Goal: Task Accomplishment & Management: Complete application form

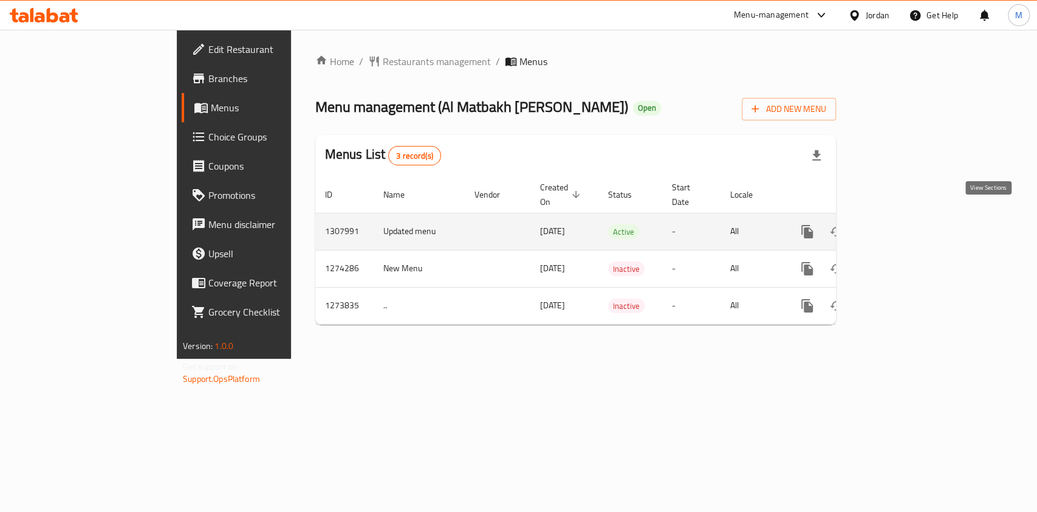
click at [900, 226] on icon "enhanced table" at bounding box center [894, 231] width 11 height 11
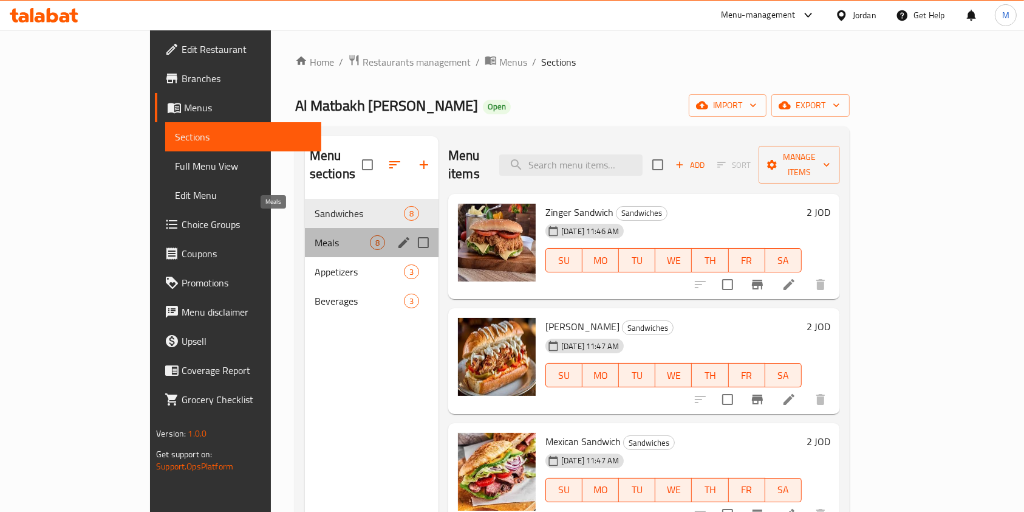
click at [315, 235] on span "Meals" at bounding box center [342, 242] width 55 height 15
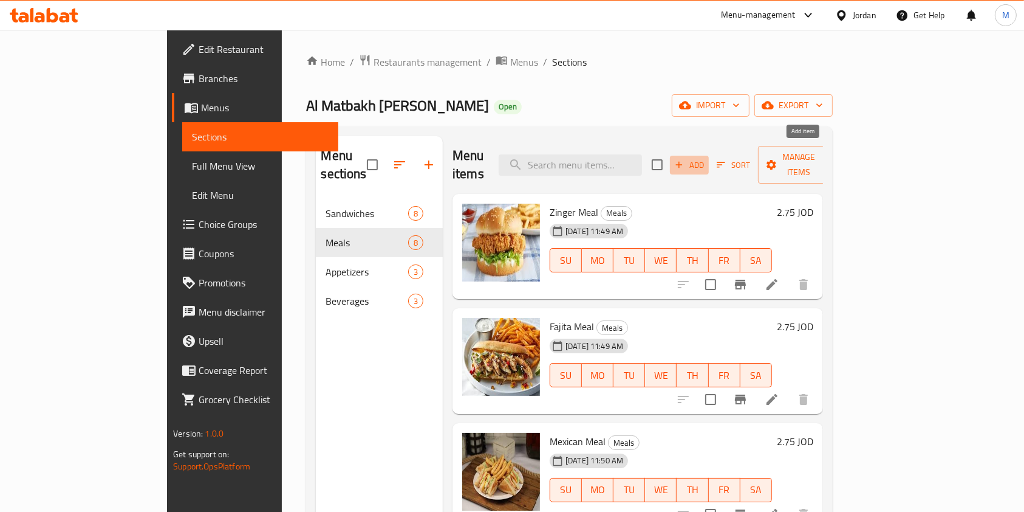
click at [685, 159] on icon "button" at bounding box center [679, 164] width 11 height 11
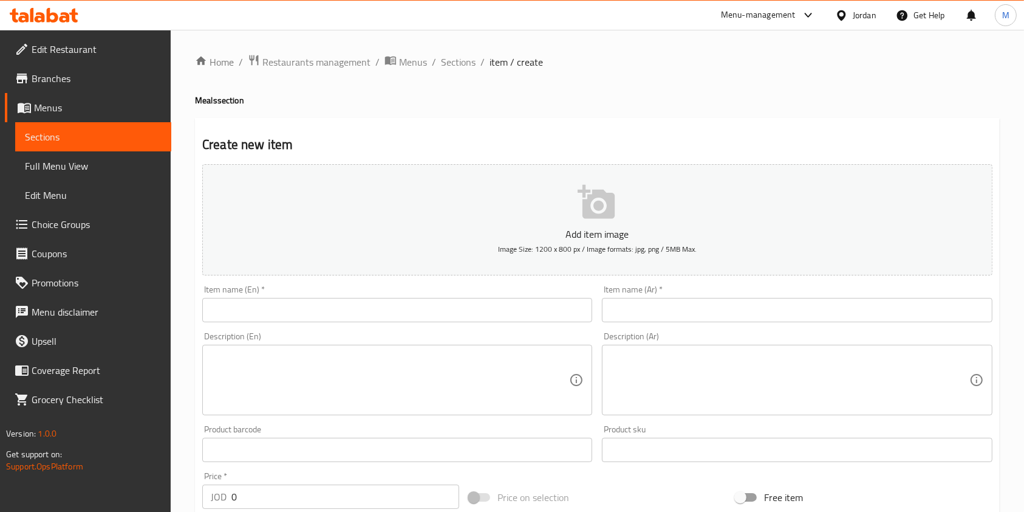
click at [256, 315] on input "text" at bounding box center [397, 310] width 390 height 24
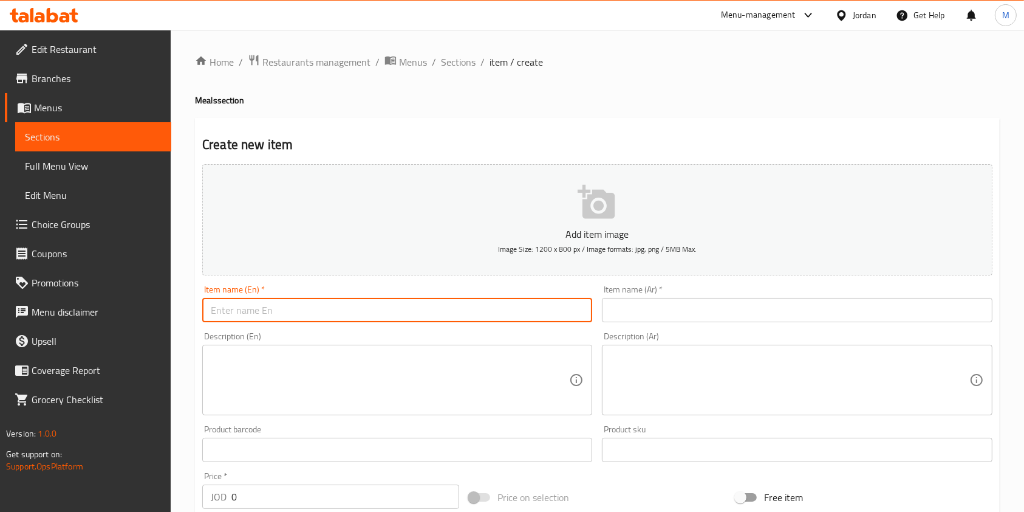
paste input "وجبة دجاج ايطالي"
type input "وجبة دجاج ايطالي"
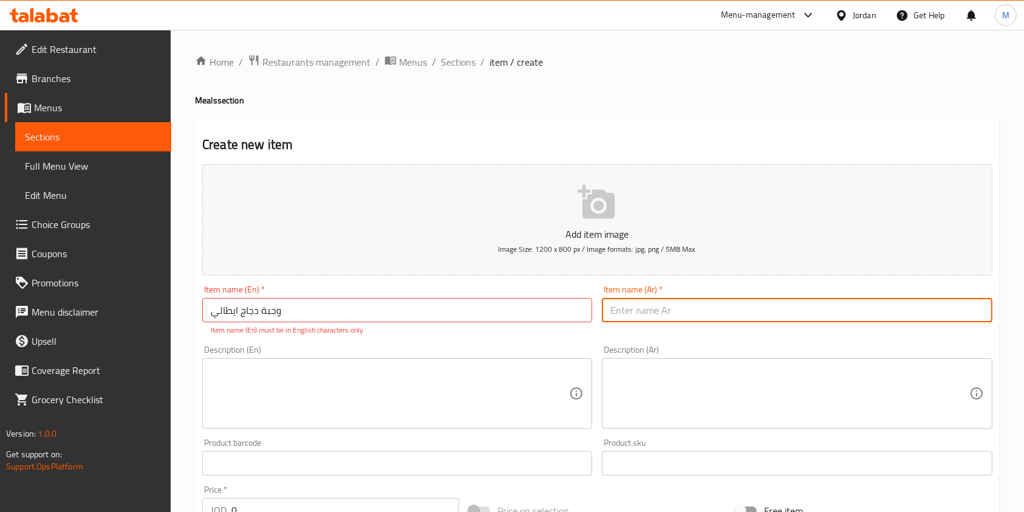
click at [676, 317] on input "text" at bounding box center [797, 310] width 390 height 24
type input "Chiccken Italian Meal"
click at [420, 408] on textarea at bounding box center [390, 394] width 358 height 58
paste textarea "Chiccken Italian Meal"
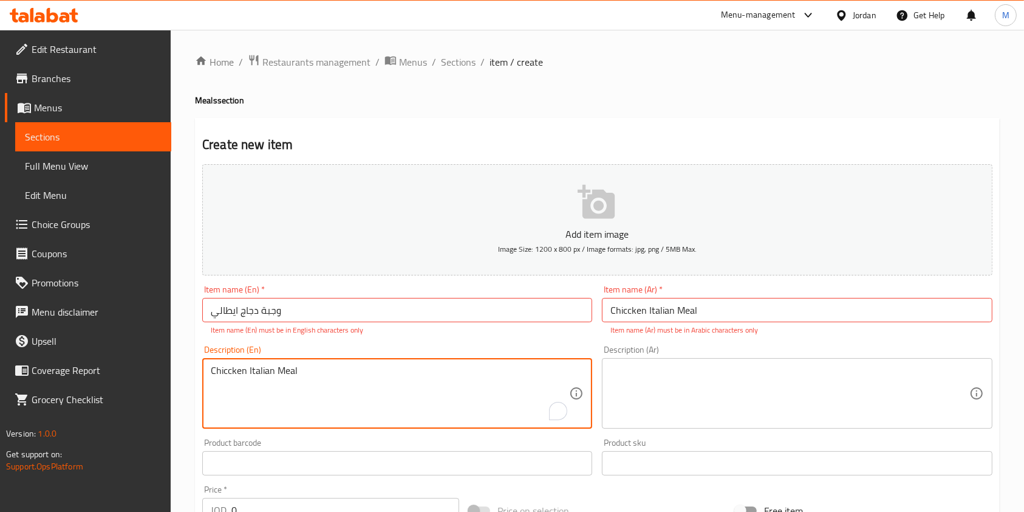
type textarea "Chiccken Italian Meal"
click at [408, 301] on input "وجبة دجاج ايطالي" at bounding box center [397, 310] width 390 height 24
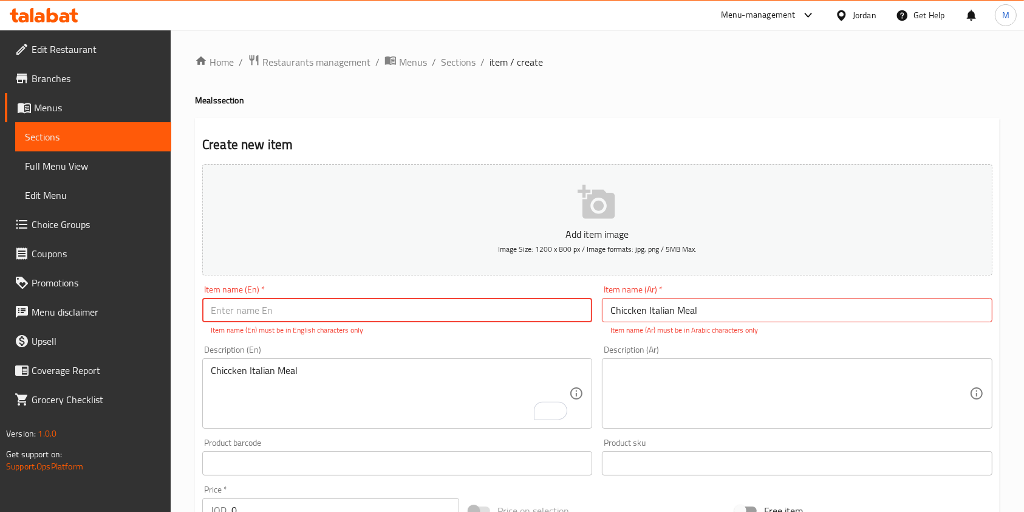
click at [688, 321] on input "Chiccken Italian Meal" at bounding box center [797, 310] width 390 height 24
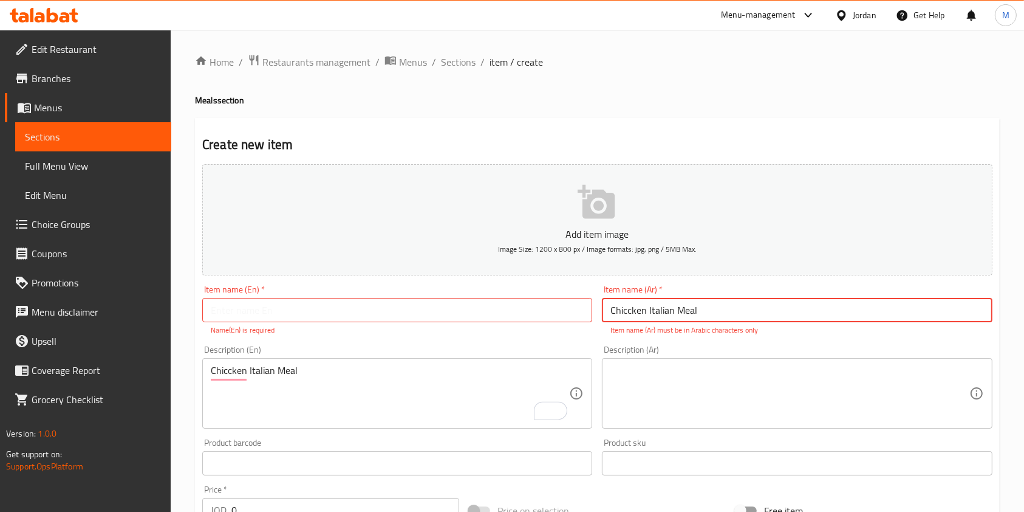
paste input "وجبة دجاج ايطالي"
type input "وجبة دجاج ايطالي"
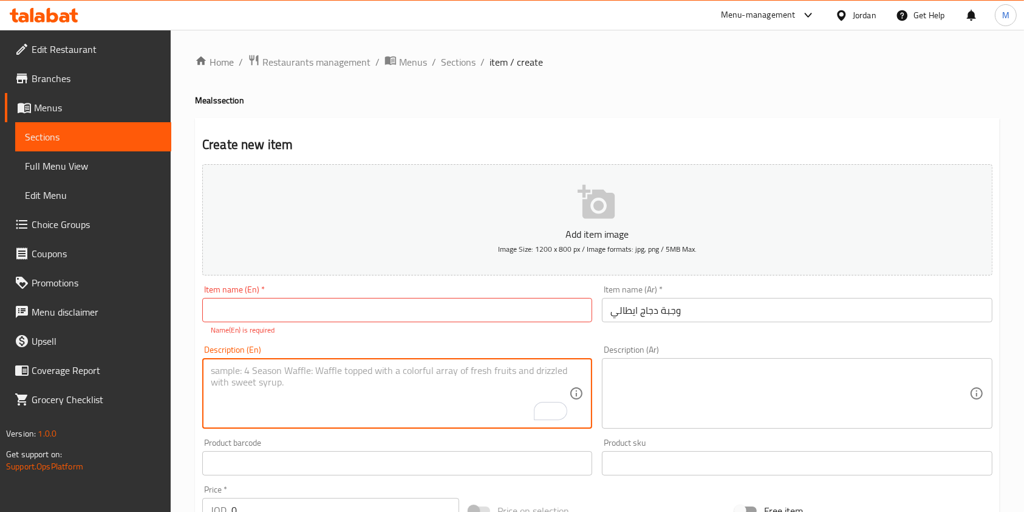
click at [368, 301] on input "text" at bounding box center [397, 310] width 390 height 24
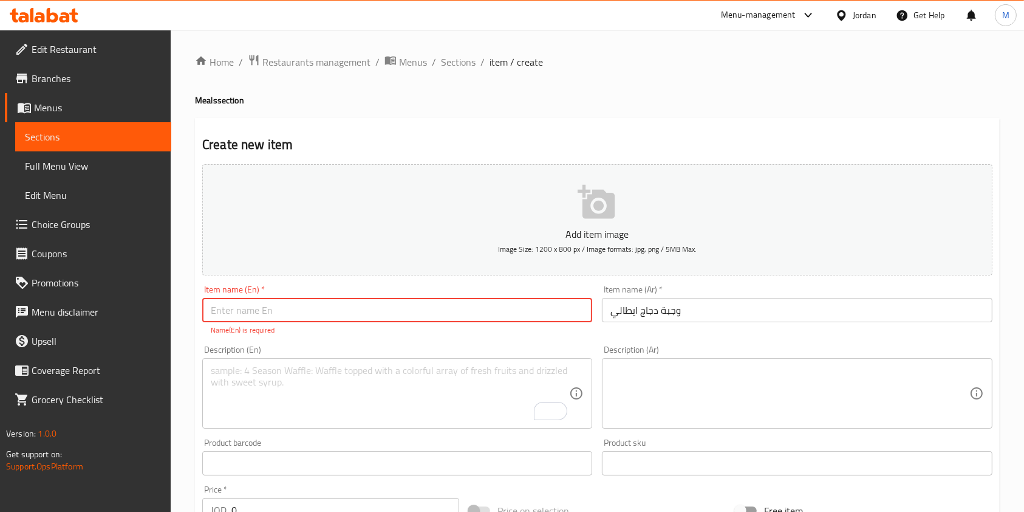
paste input "Chiccken Italian Meal"
type input "Chiccken Italian Meal"
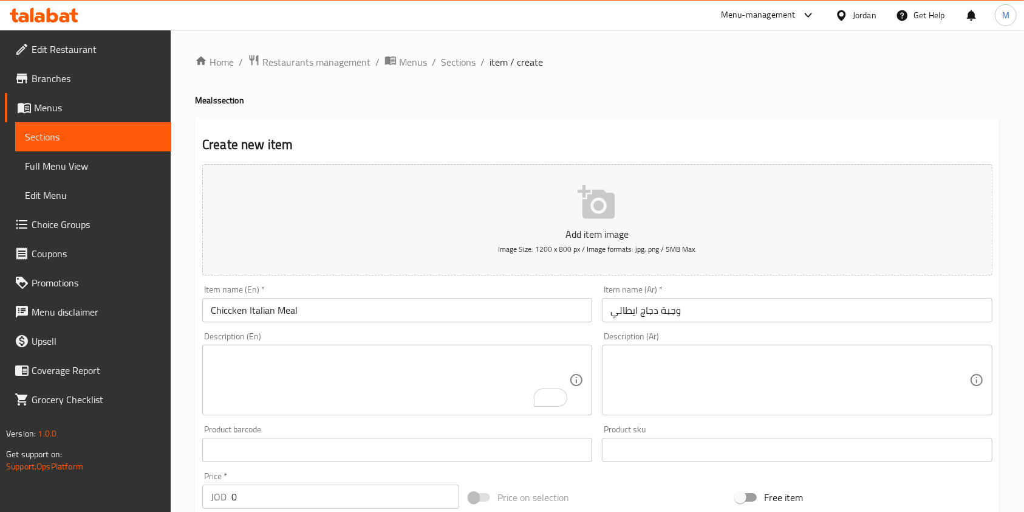
click at [665, 383] on textarea at bounding box center [790, 380] width 358 height 58
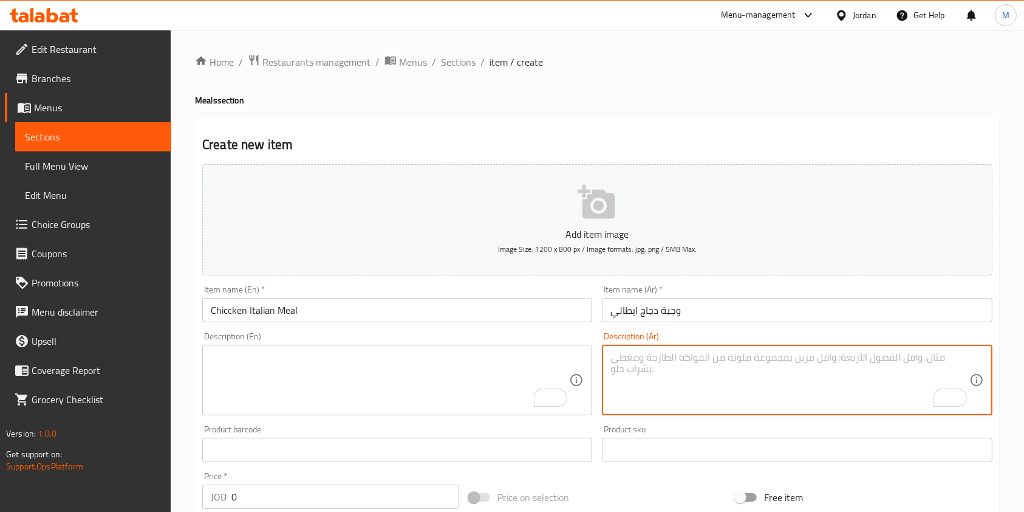
type textarea "s"
type textarea "تقدم مع بطاطا , صوص , [PERSON_NAME]"
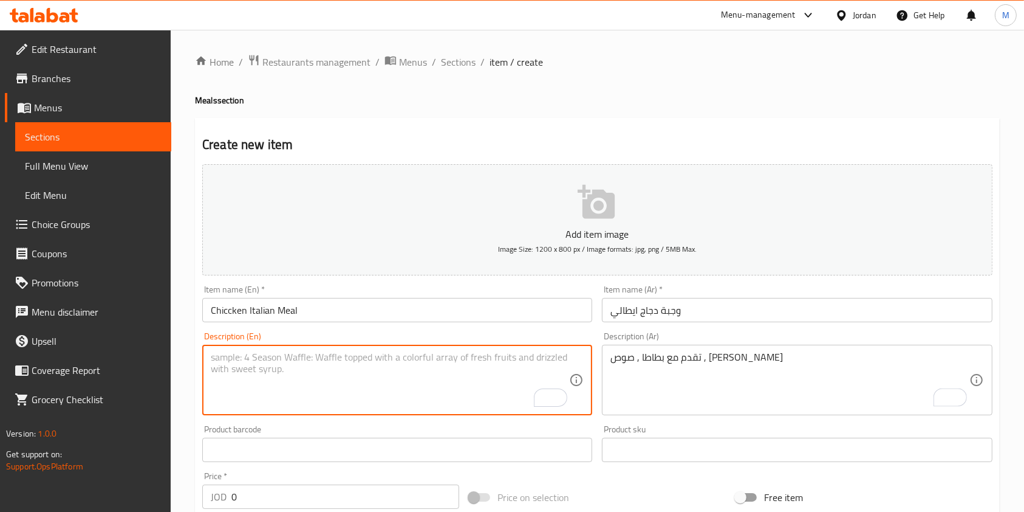
click at [496, 391] on textarea "To enrich screen reader interactions, please activate Accessibility in Grammarl…" at bounding box center [390, 380] width 358 height 58
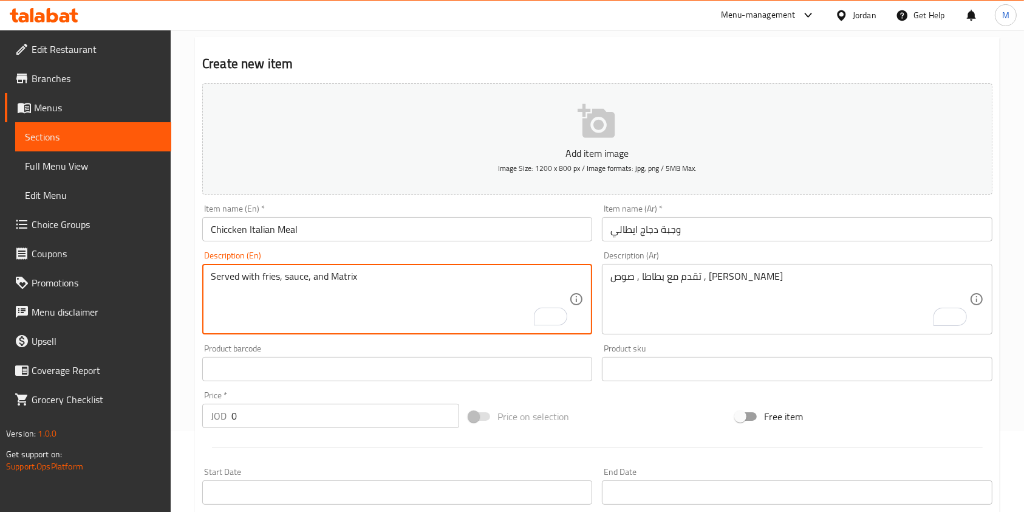
type textarea "Served with fries, sauce, and Matrix"
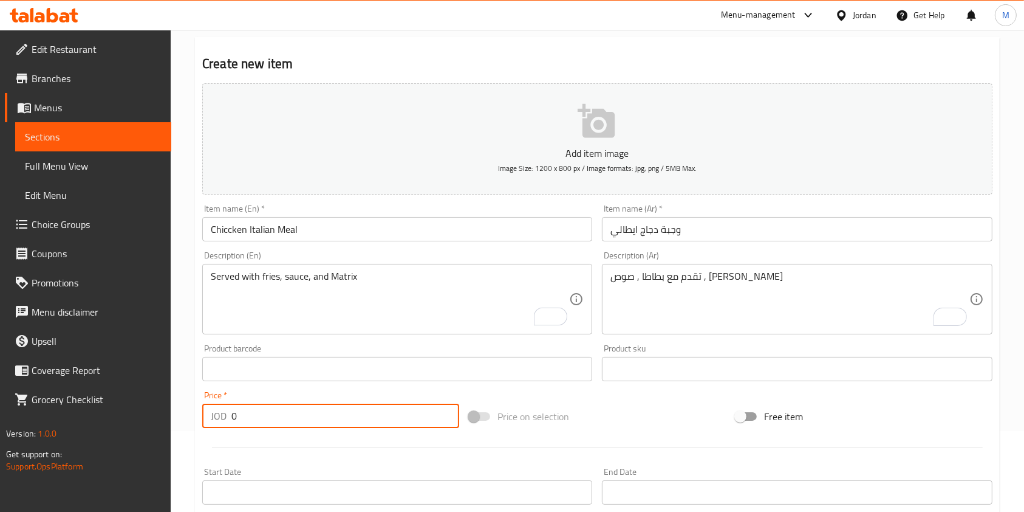
drag, startPoint x: 271, startPoint y: 419, endPoint x: 120, endPoint y: 414, distance: 151.4
click at [238, 425] on input "0" at bounding box center [345, 415] width 228 height 24
type input "0"
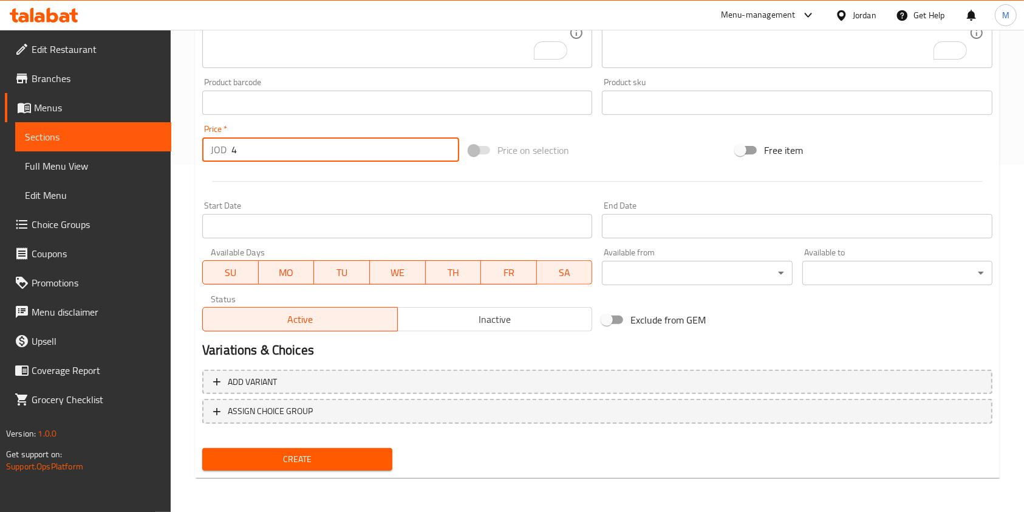
type input "4"
click at [309, 451] on span "Create" at bounding box center [297, 458] width 171 height 15
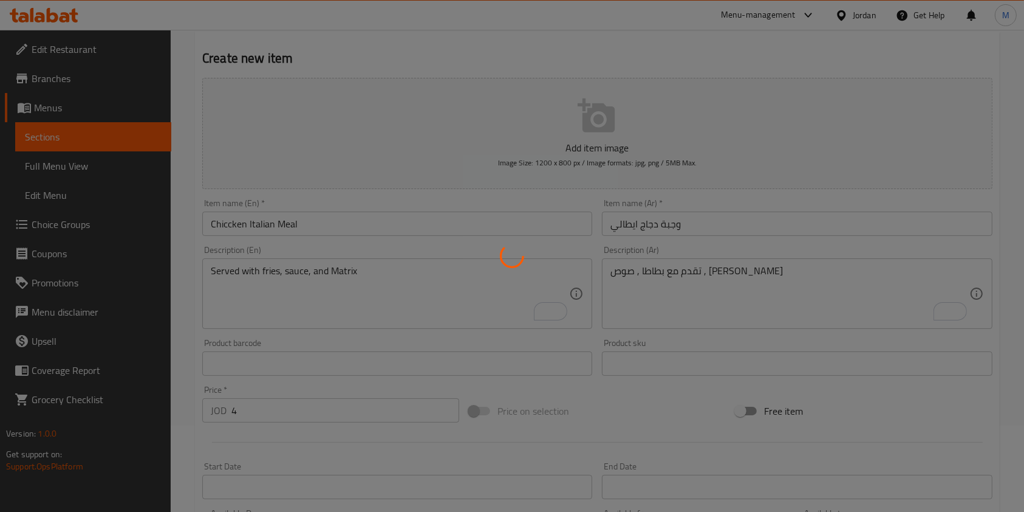
scroll to position [0, 0]
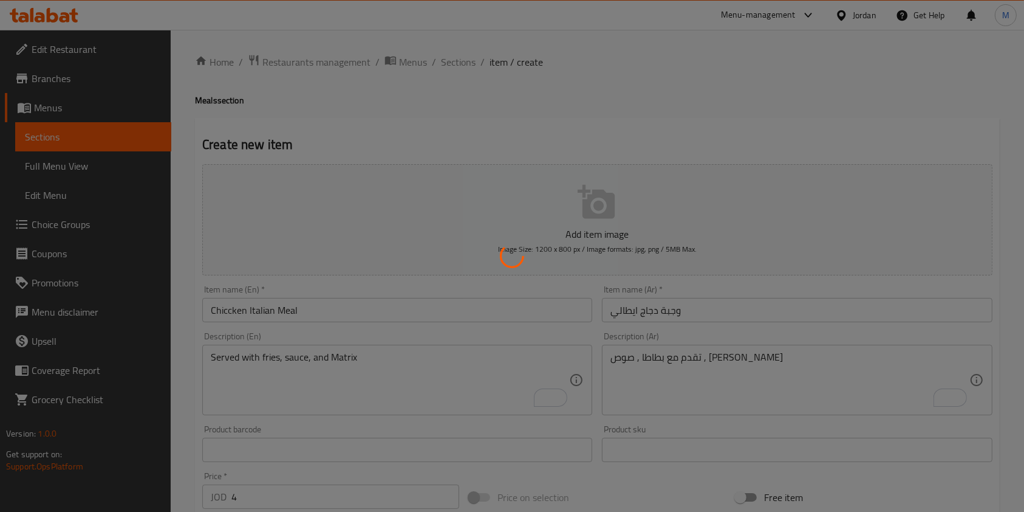
type input "0"
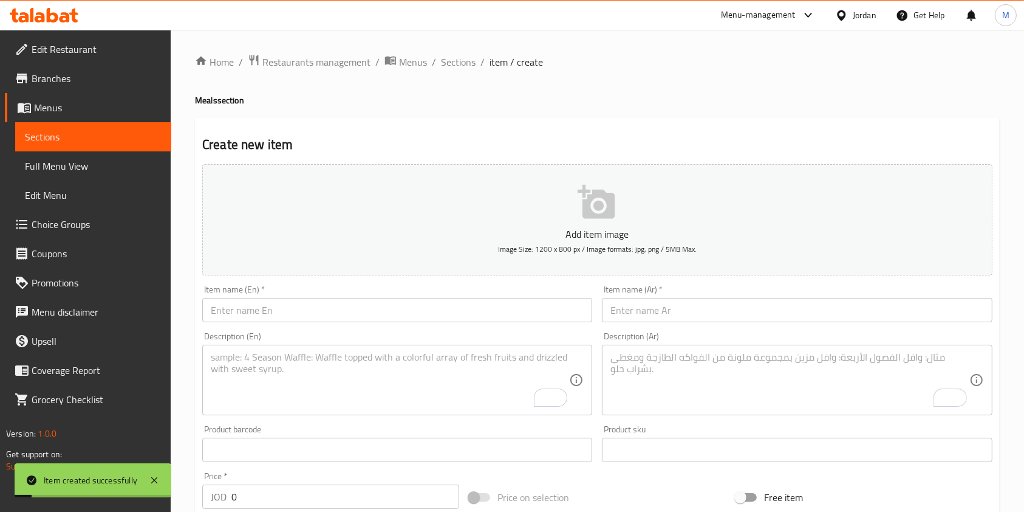
click at [428, 55] on ol "Home / Restaurants management / Menus / Sections / item / create" at bounding box center [597, 62] width 805 height 16
click at [451, 56] on span "Sections" at bounding box center [458, 62] width 35 height 15
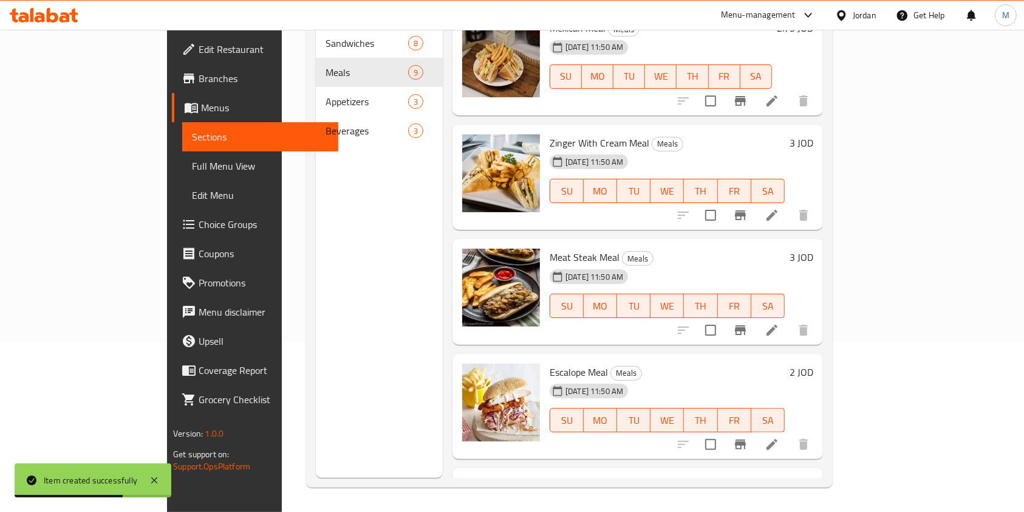
scroll to position [568, 0]
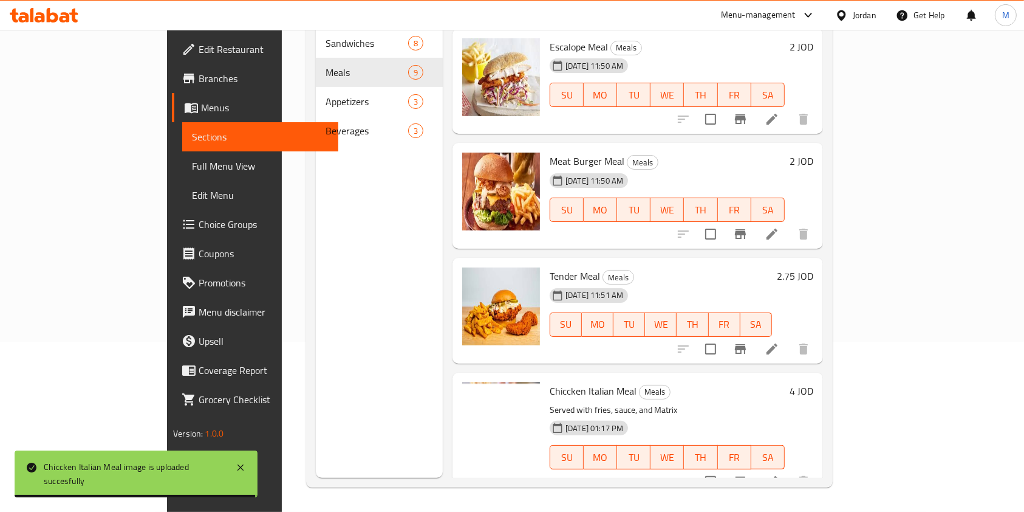
click at [183, 77] on icon at bounding box center [188, 79] width 11 height 10
